Goal: Information Seeking & Learning: Learn about a topic

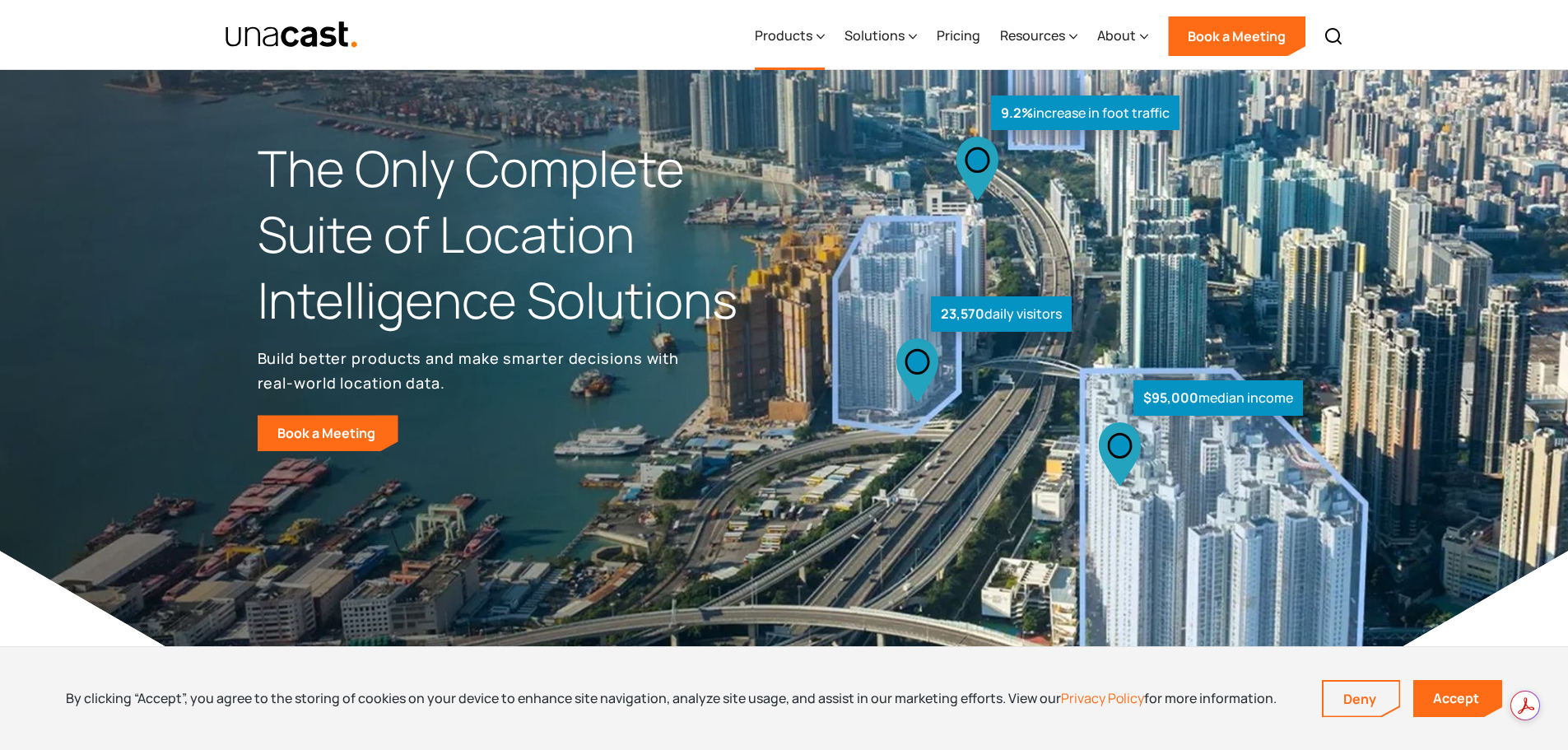
click at [813, 42] on div "Products" at bounding box center [784, 35] width 58 height 20
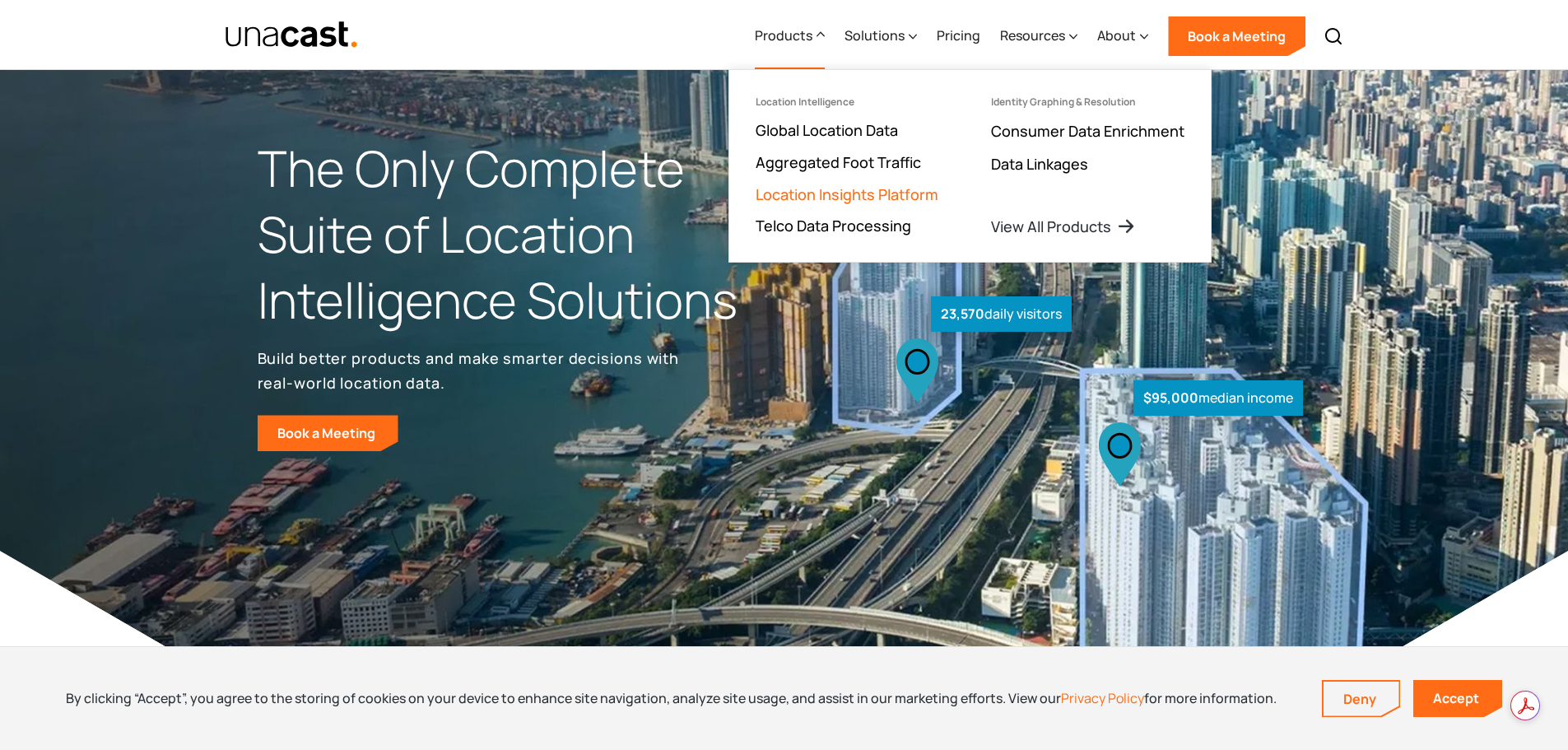
click at [923, 193] on link "Location Insights Platform" at bounding box center [847, 194] width 183 height 20
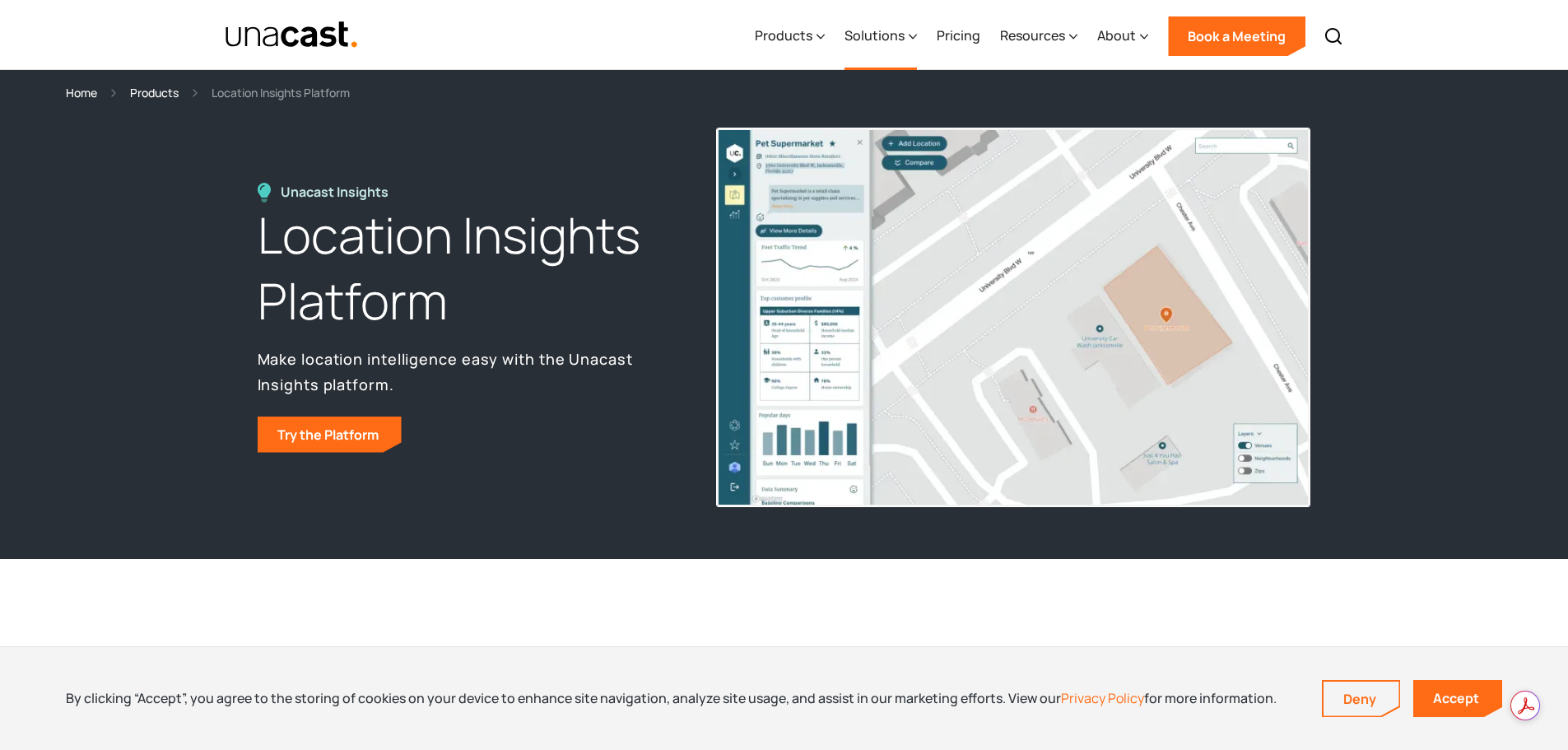
click at [892, 34] on div "Solutions" at bounding box center [874, 35] width 60 height 20
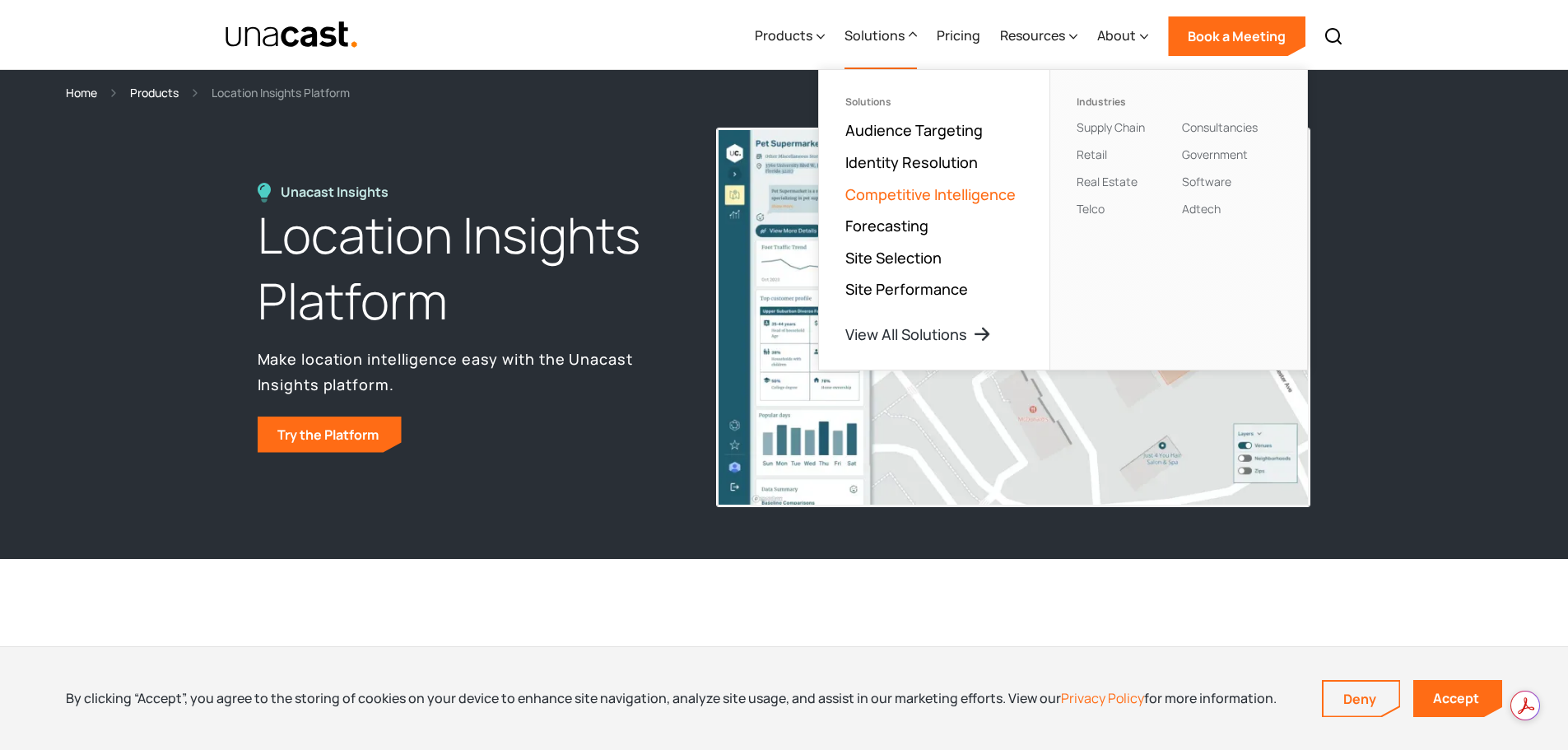
click at [989, 198] on link "Competitive Intelligence" at bounding box center [930, 194] width 170 height 20
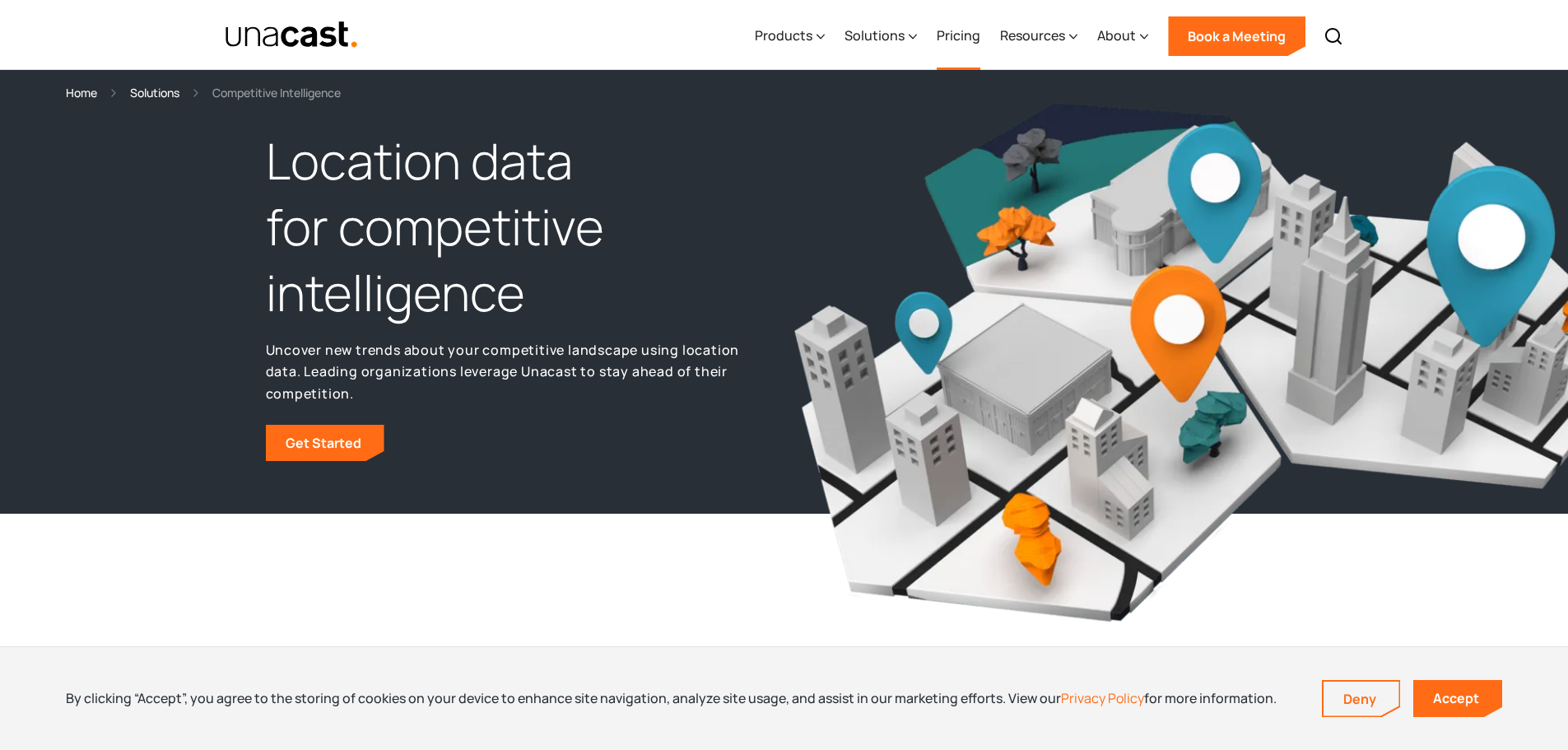
click at [976, 38] on link "Pricing" at bounding box center [958, 36] width 44 height 68
